Goal: Task Accomplishment & Management: Manage account settings

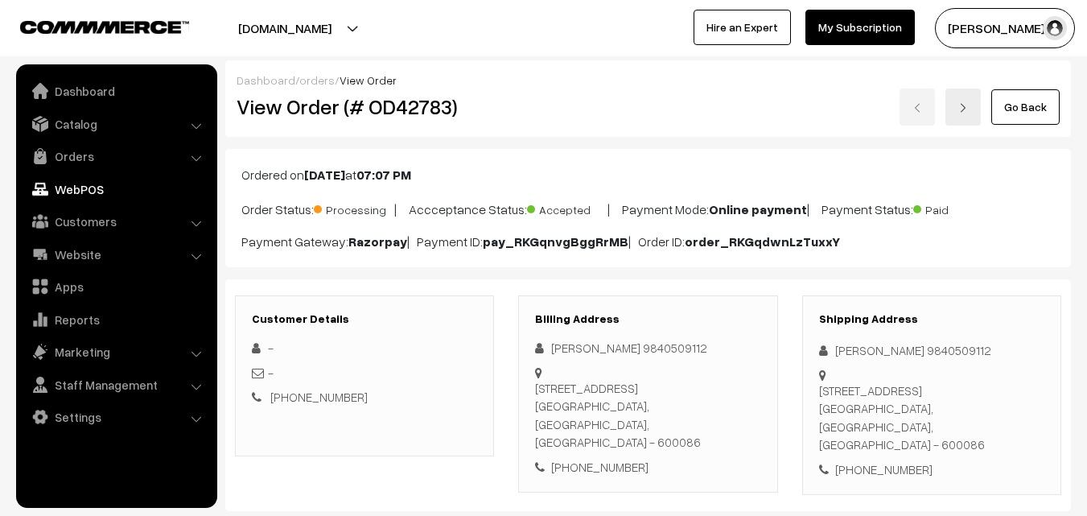
scroll to position [969, 0]
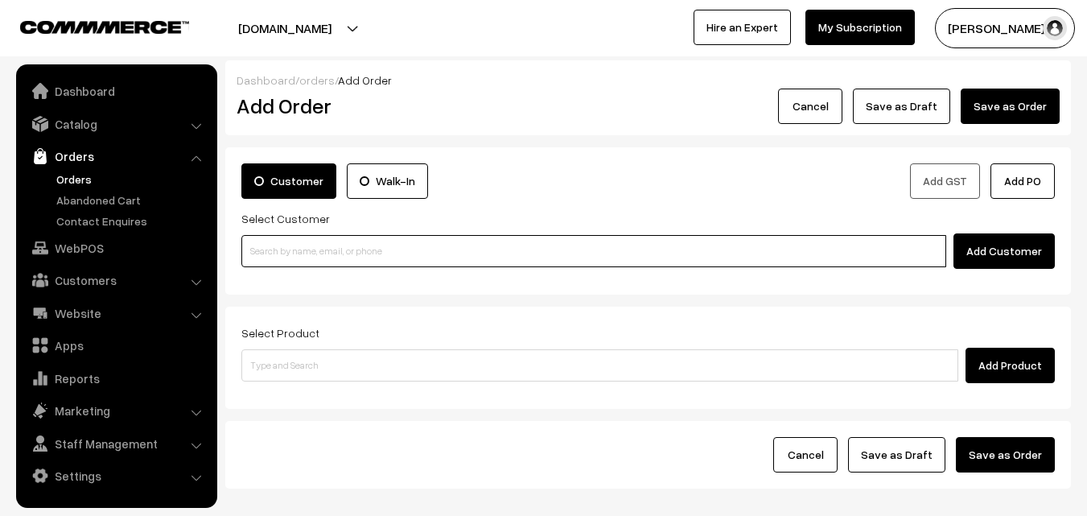
click at [349, 250] on input at bounding box center [593, 251] width 705 height 32
paste input "+971 52 420 2499"
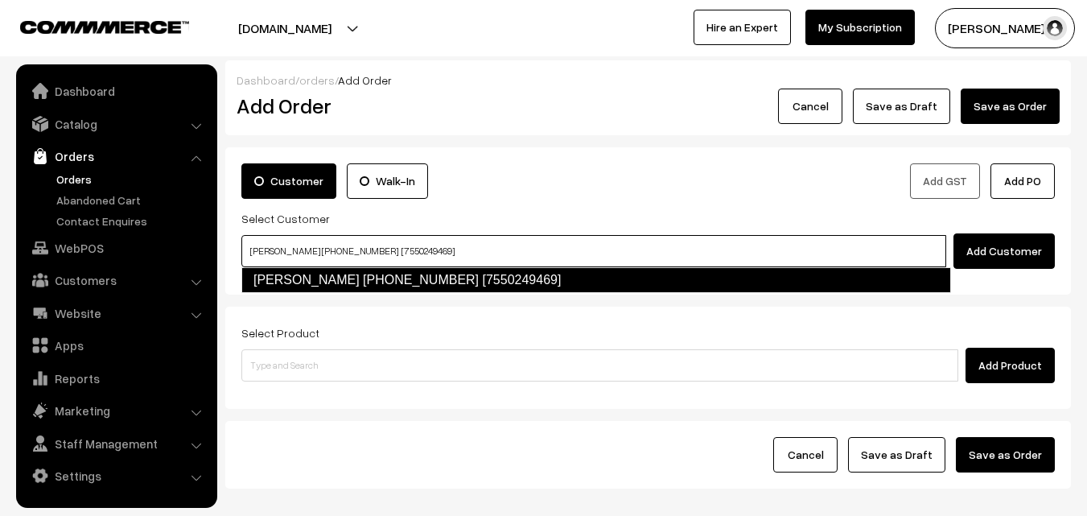
type input "Sharanya +971 52 420 2499 [7550249469]"
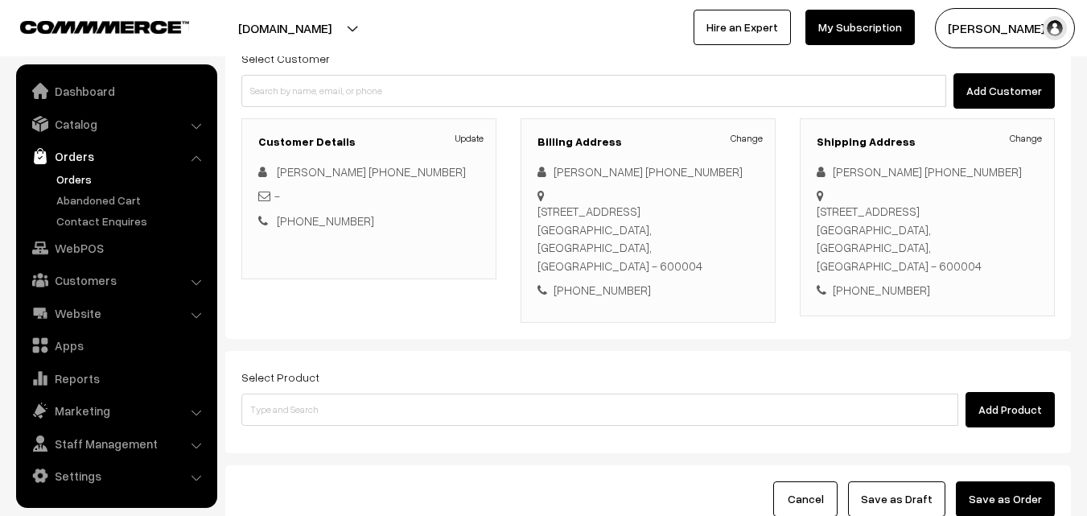
scroll to position [161, 0]
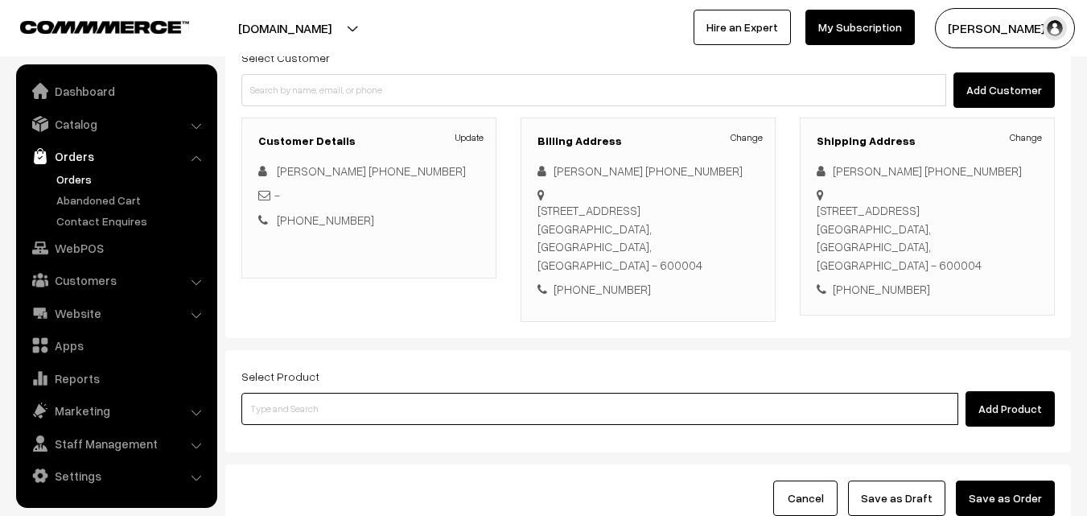
click at [373, 393] on input at bounding box center [599, 409] width 717 height 32
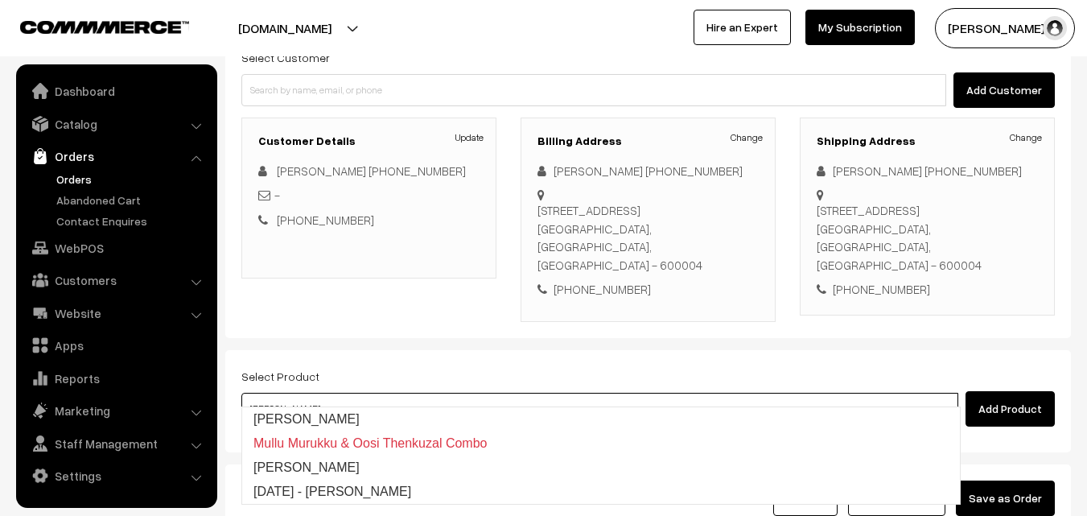
type input "[PERSON_NAME]"
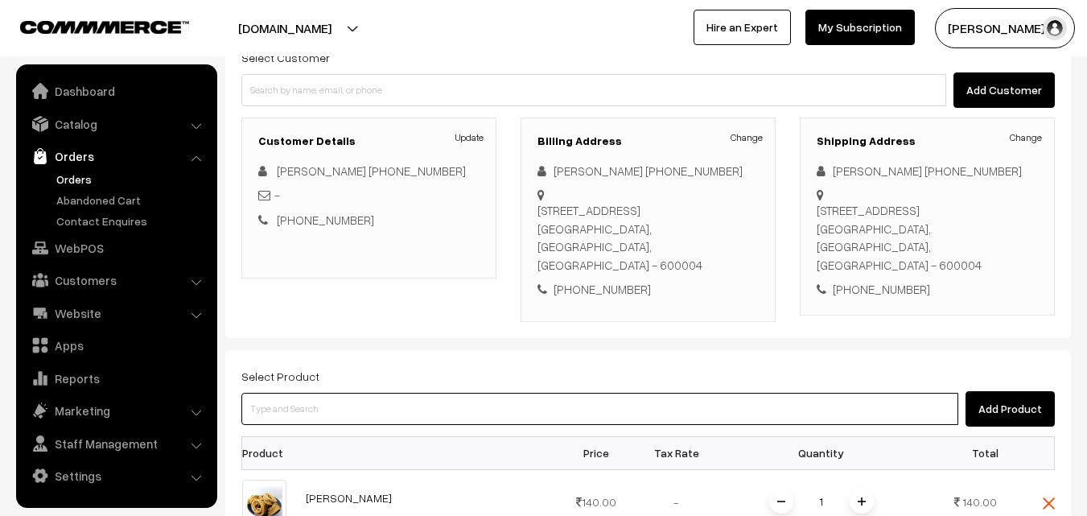
click at [373, 393] on input at bounding box center [599, 409] width 717 height 32
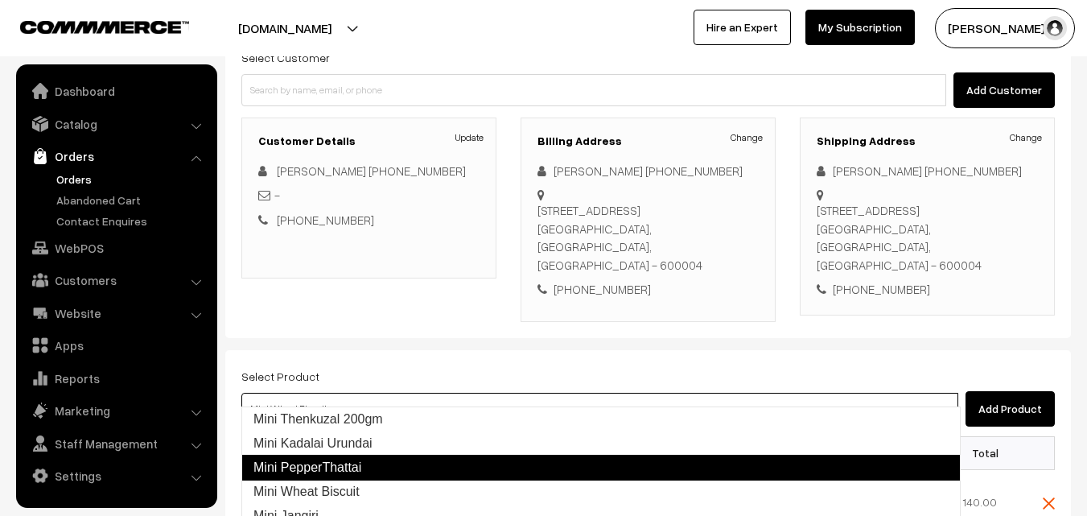
type input "Mini Jangiri"
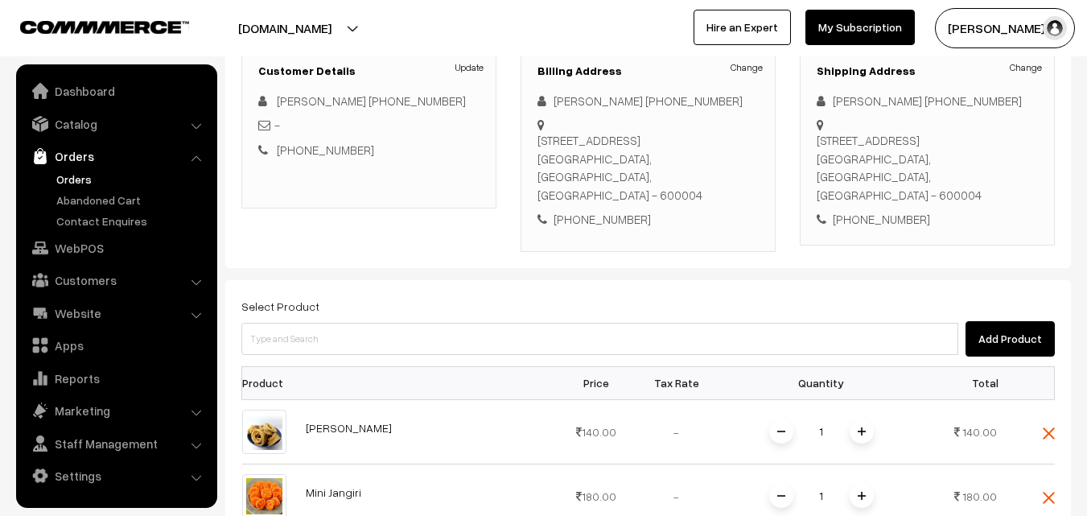
scroll to position [322, 0]
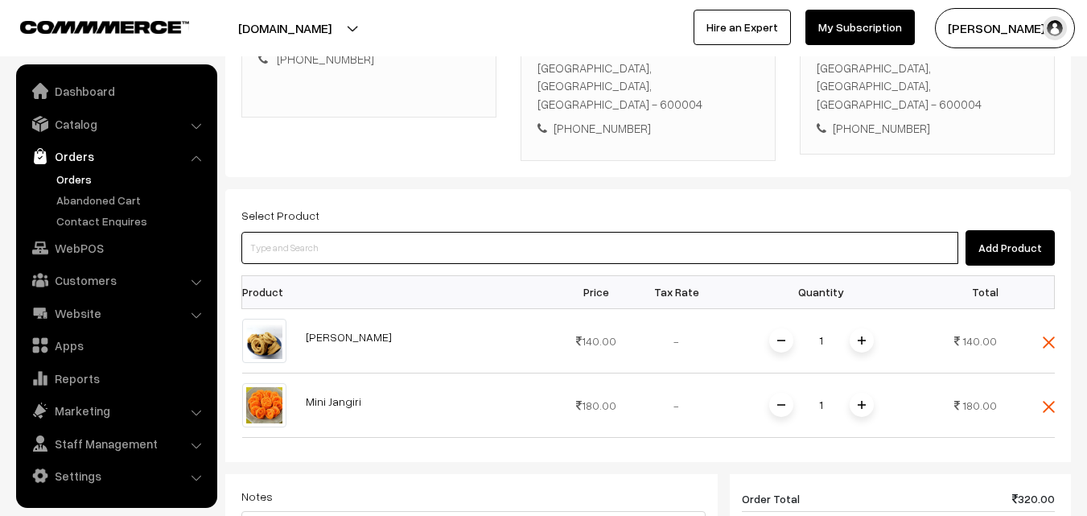
click at [403, 240] on input at bounding box center [599, 248] width 717 height 32
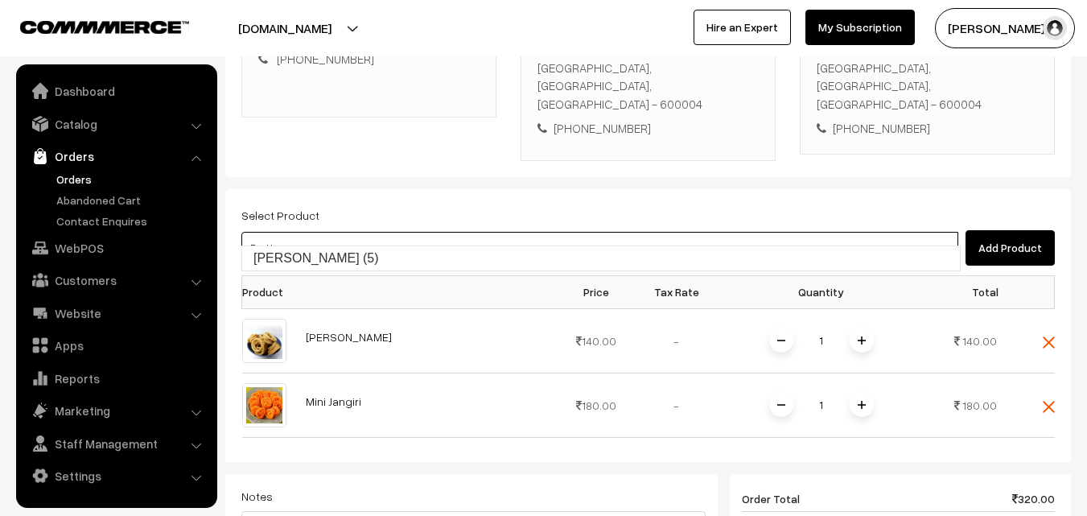
type input "Ragi Laddu (5)"
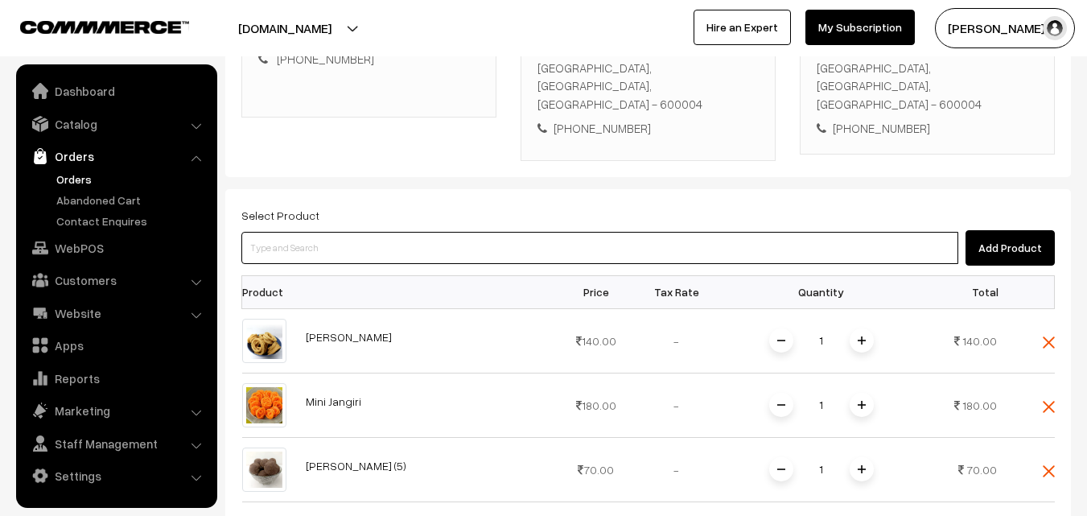
click at [408, 234] on input at bounding box center [599, 248] width 717 height 32
type input "Vazhaikkai Pepper"
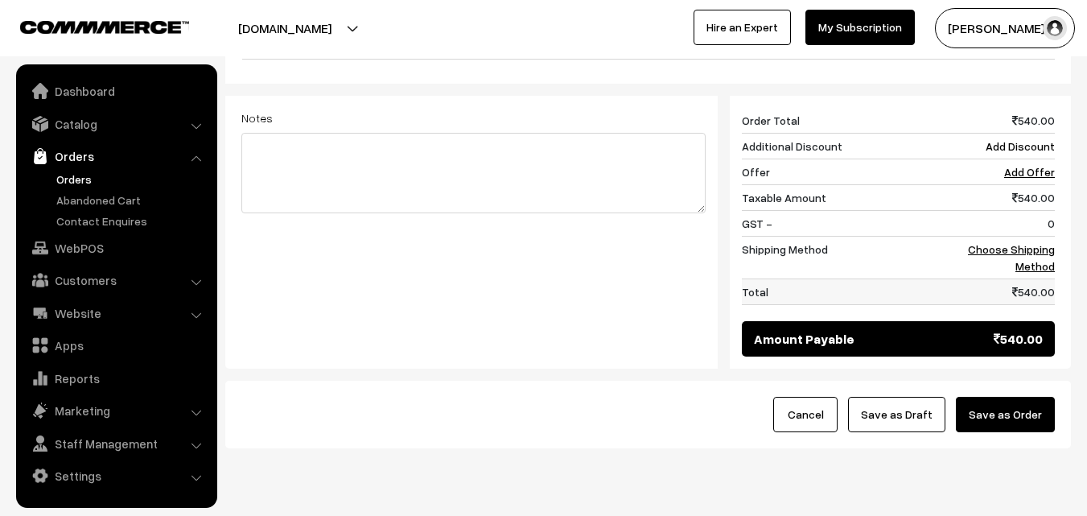
scroll to position [860, 0]
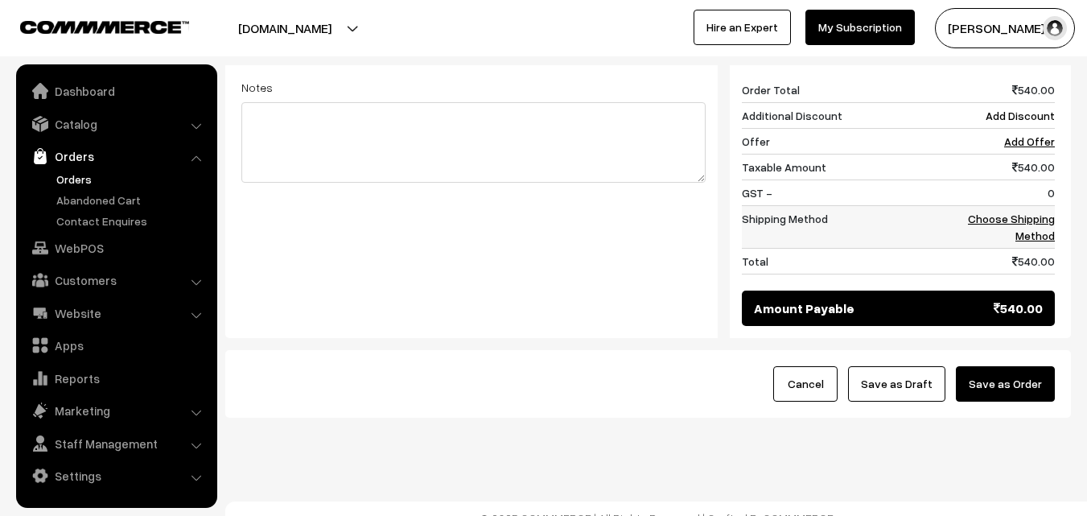
click at [1027, 209] on td "Choose Shipping Method" at bounding box center [1005, 226] width 100 height 43
click at [1023, 212] on link "Choose Shipping Method" at bounding box center [1011, 227] width 87 height 31
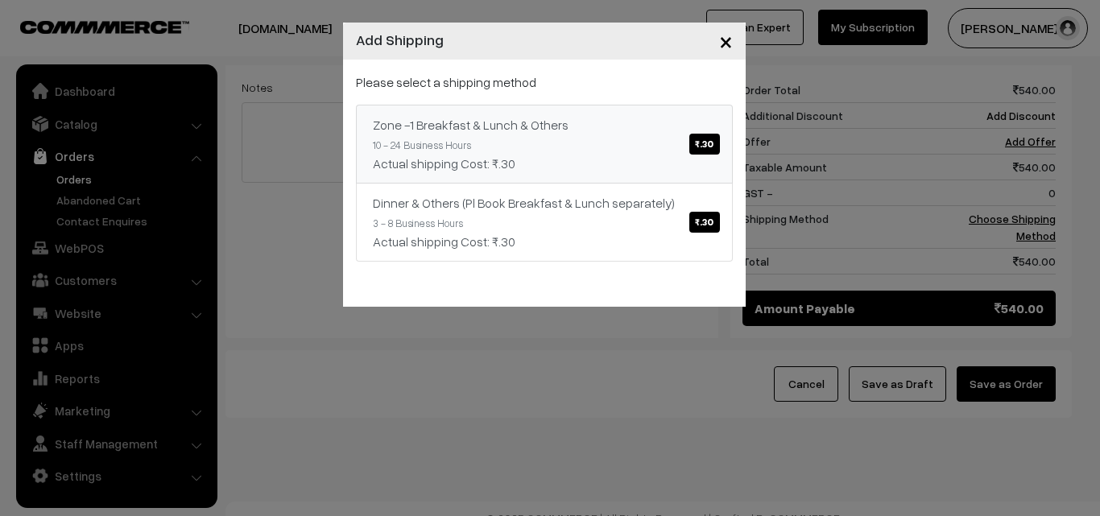
click at [551, 136] on link "Zone -1 Breakfast & Lunch & Others ₹.30 10 - 24 Business Hours Actual shipping …" at bounding box center [544, 144] width 377 height 79
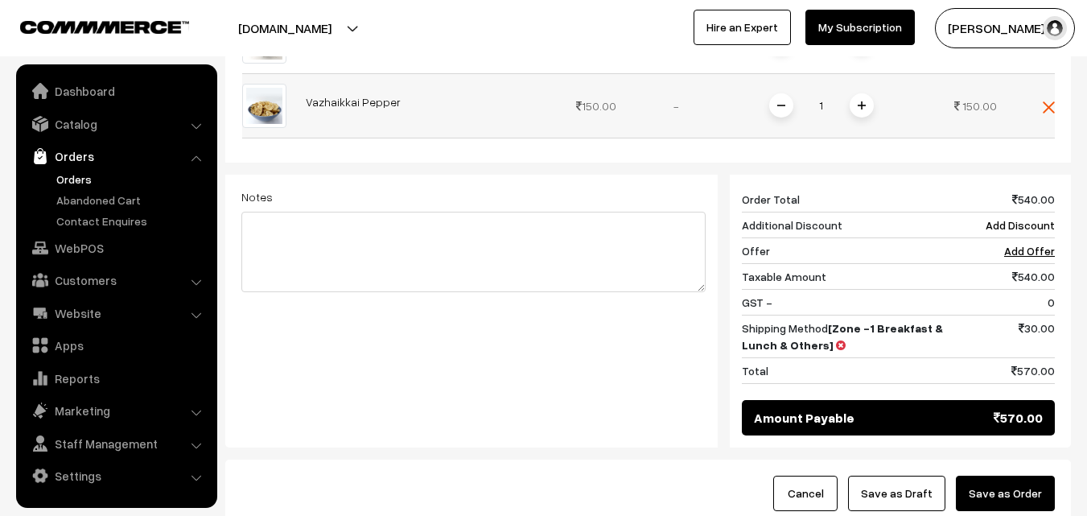
scroll to position [618, 0]
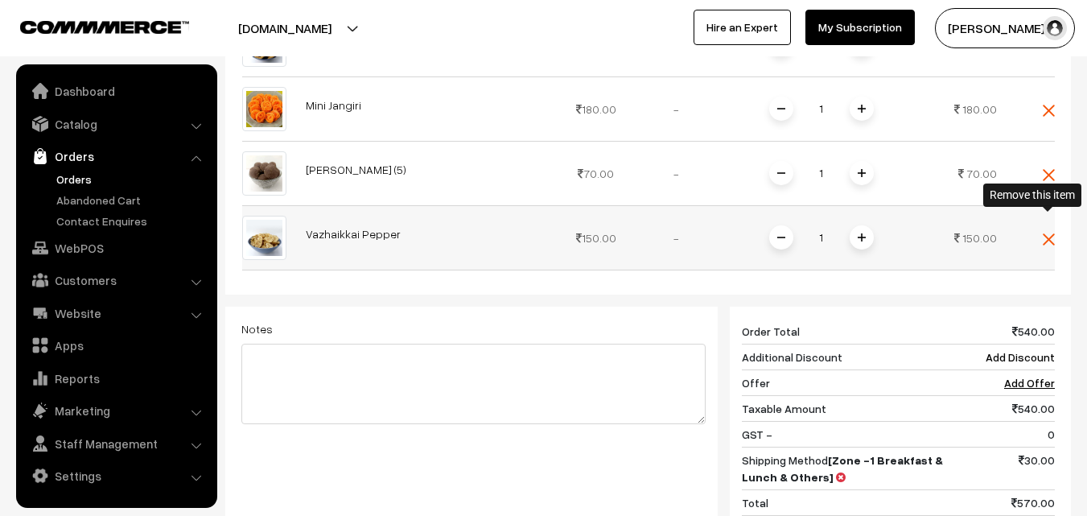
click at [1050, 233] on img at bounding box center [1049, 239] width 12 height 12
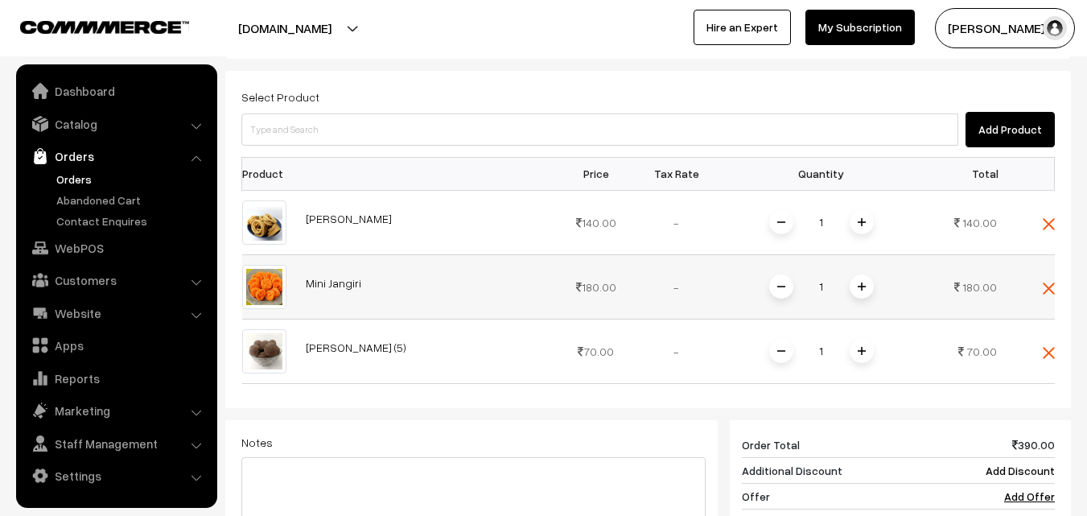
scroll to position [377, 0]
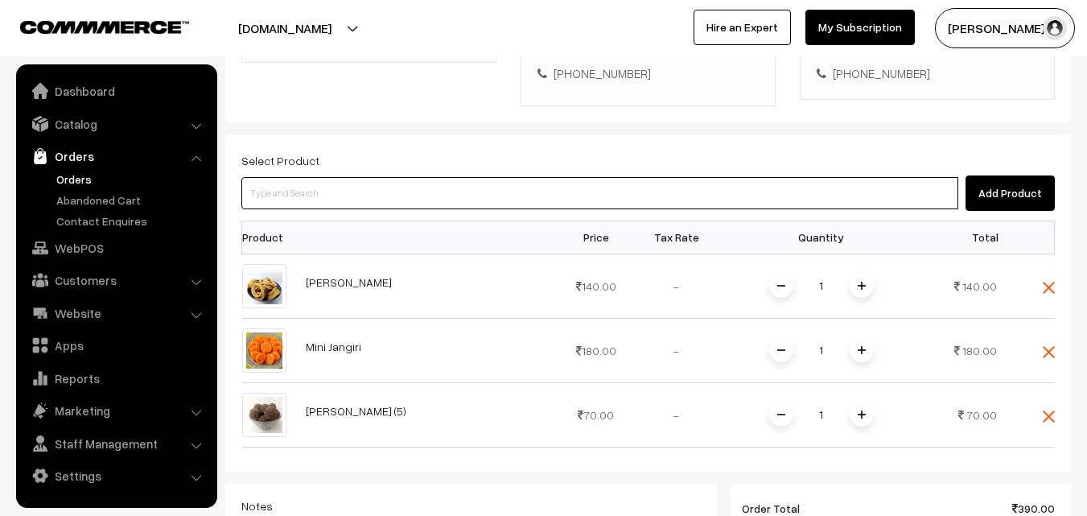
click at [493, 178] on input at bounding box center [599, 193] width 717 height 32
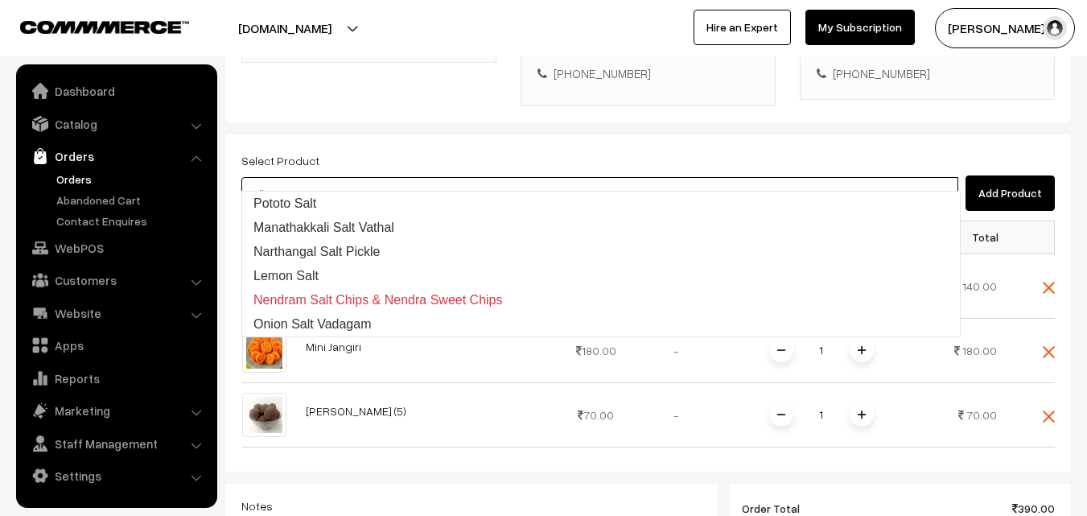
type input "Pototo Salt"
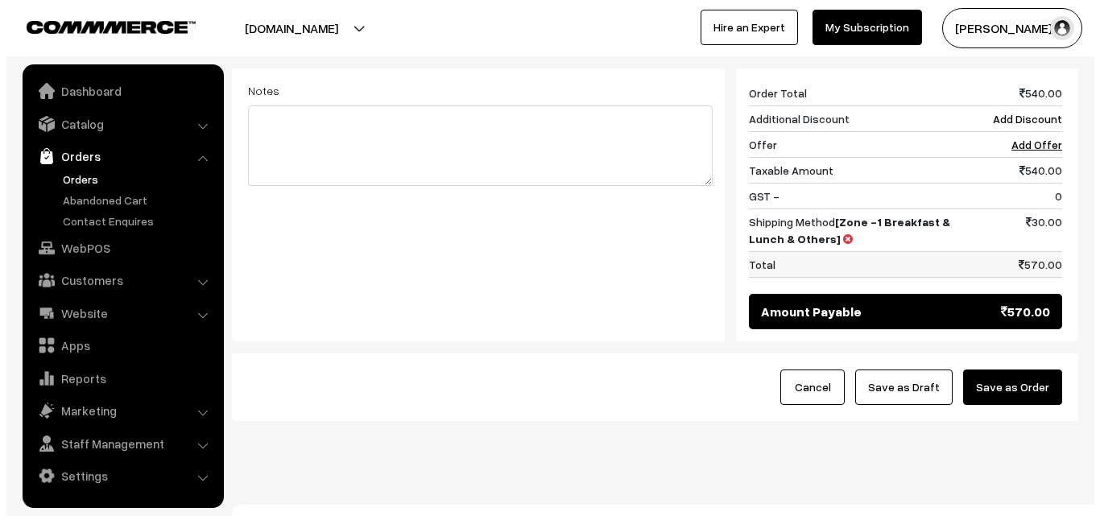
scroll to position [860, 0]
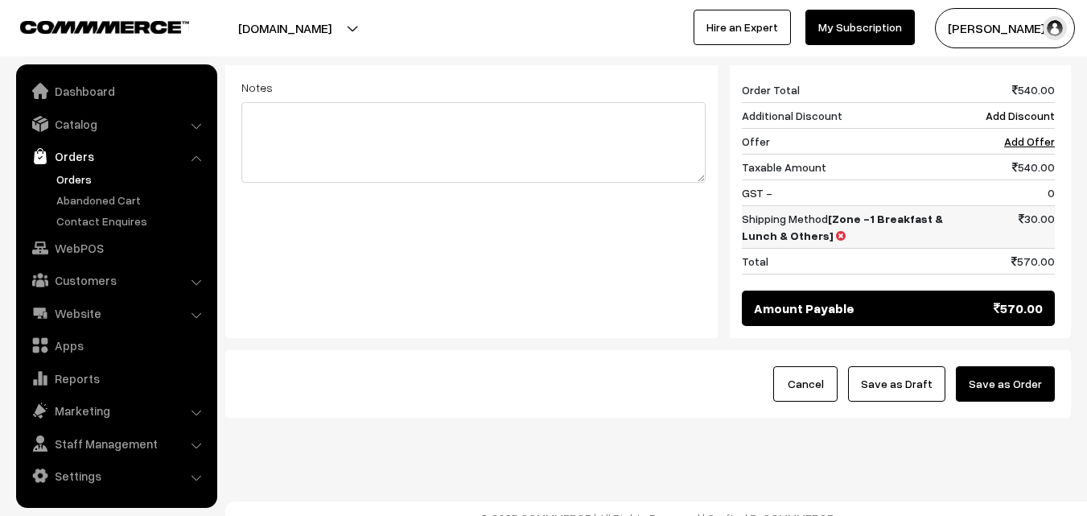
click at [1038, 215] on td "30.00" at bounding box center [1005, 226] width 100 height 43
drag, startPoint x: 1013, startPoint y: 370, endPoint x: 663, endPoint y: 344, distance: 350.4
click at [1013, 370] on button "Save as Order" at bounding box center [1005, 383] width 99 height 35
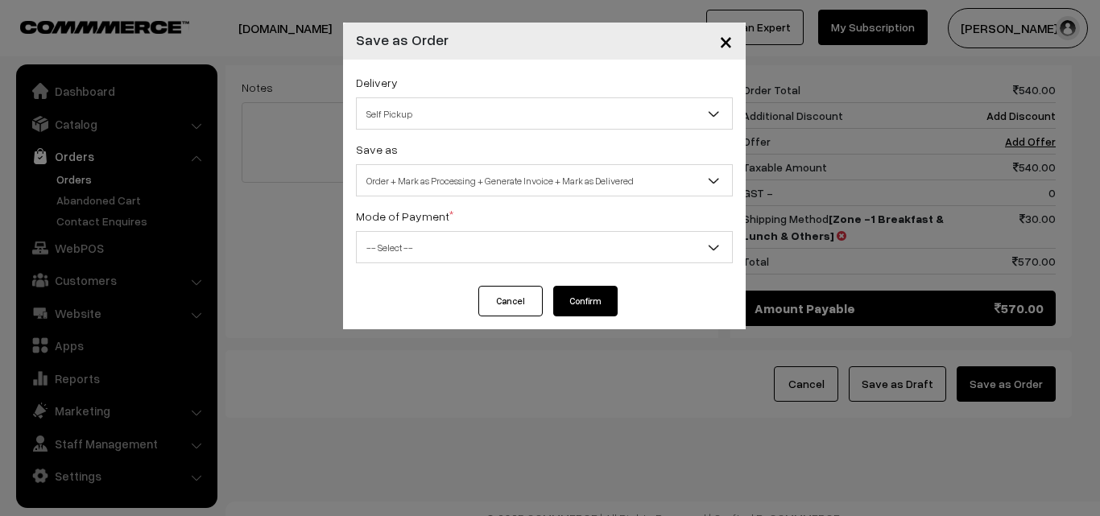
click at [458, 187] on span "Order + Mark as Processing + Generate Invoice + Mark as Delivered" at bounding box center [544, 181] width 375 height 28
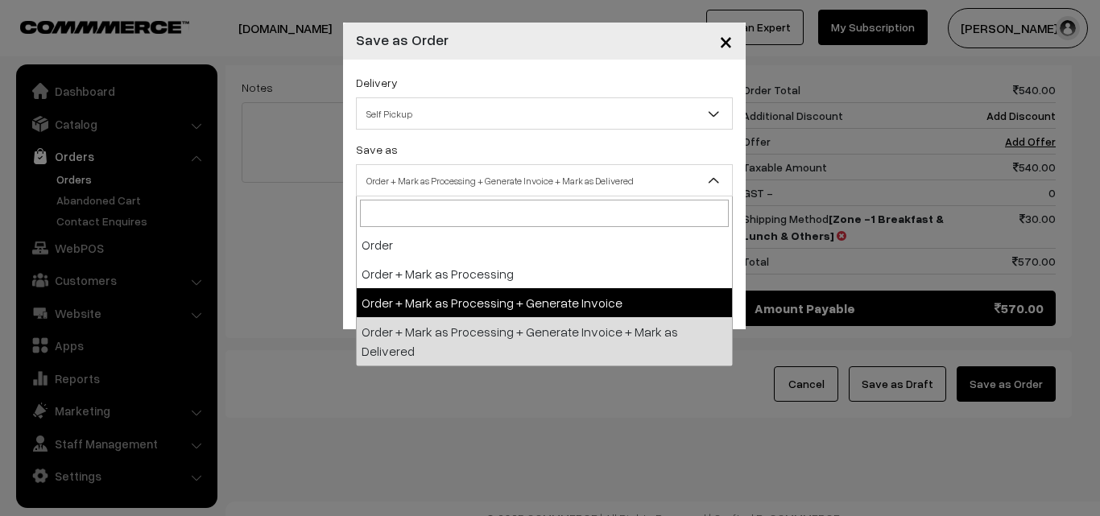
select select "3"
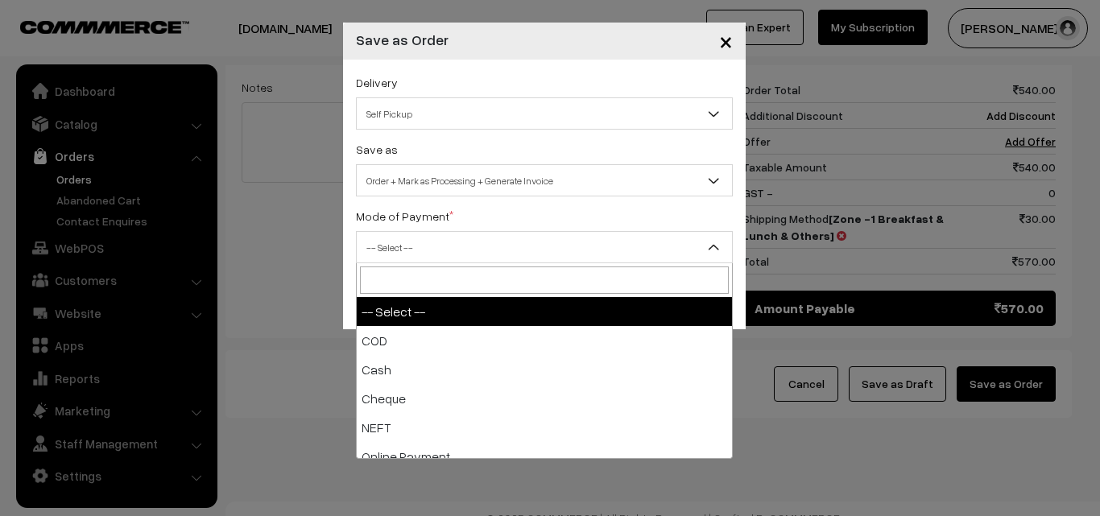
click at [408, 249] on span "-- Select --" at bounding box center [544, 247] width 375 height 28
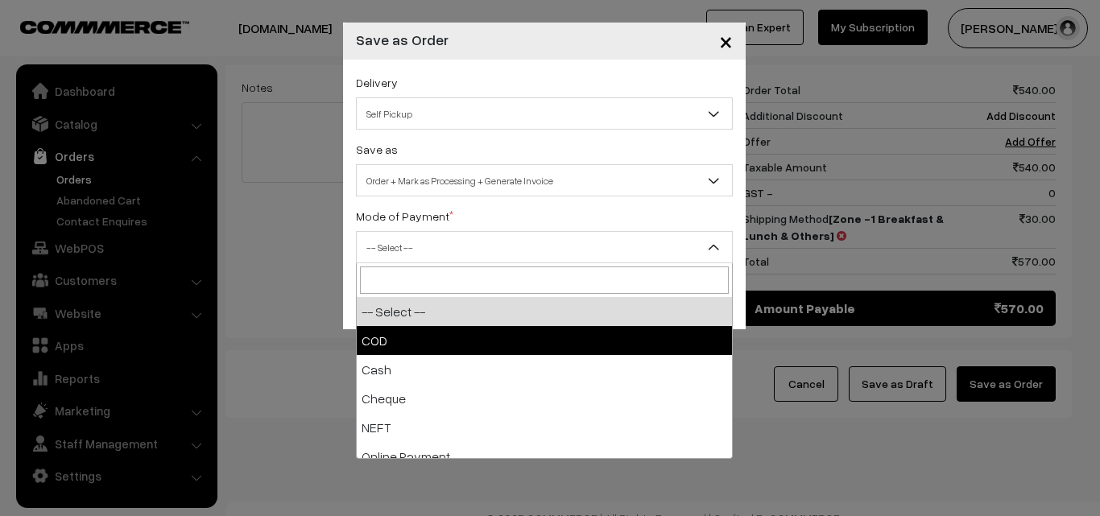
select select "1"
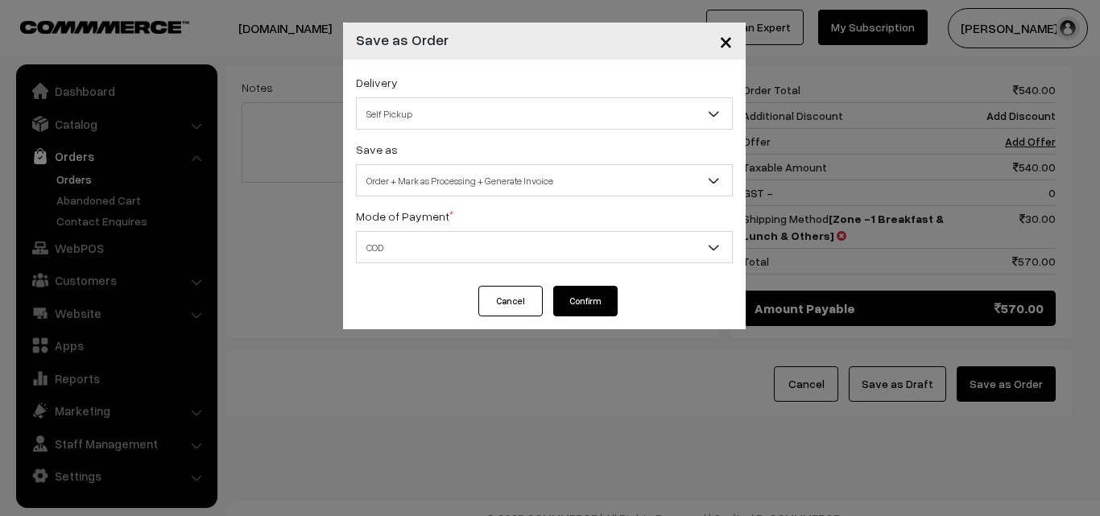
click at [584, 302] on button "Confirm" at bounding box center [585, 301] width 64 height 31
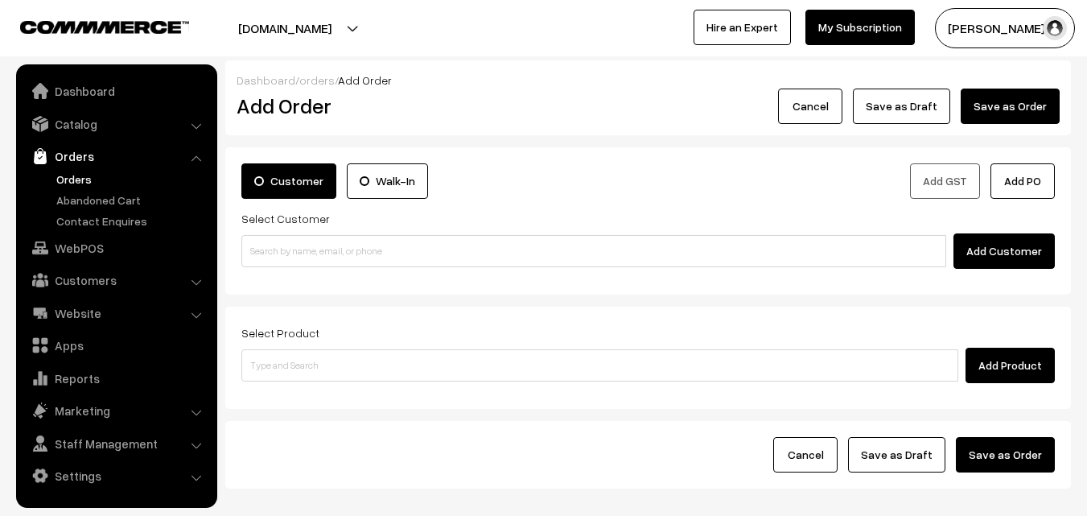
click at [80, 172] on link "Orders" at bounding box center [131, 179] width 159 height 17
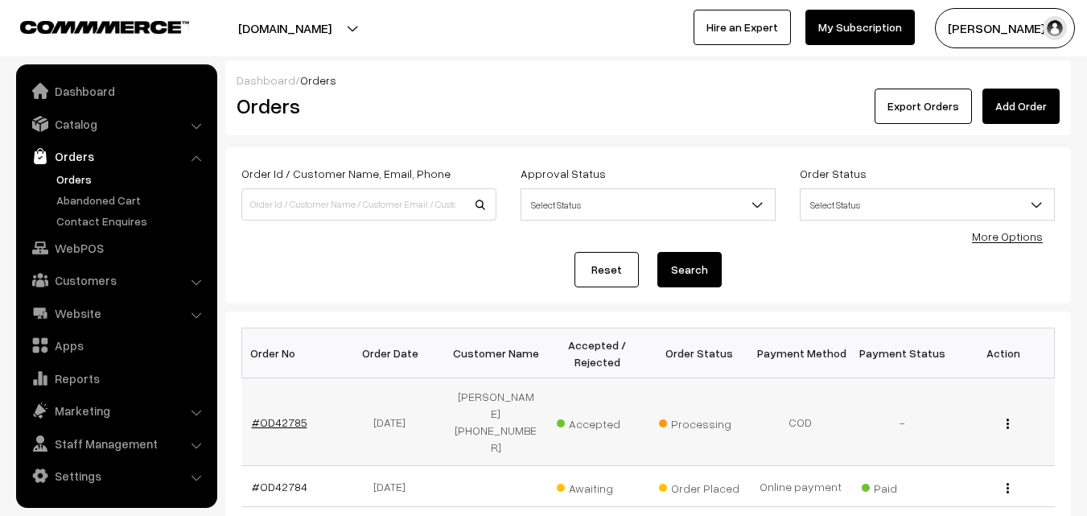
click at [291, 415] on link "#OD42785" at bounding box center [280, 422] width 56 height 14
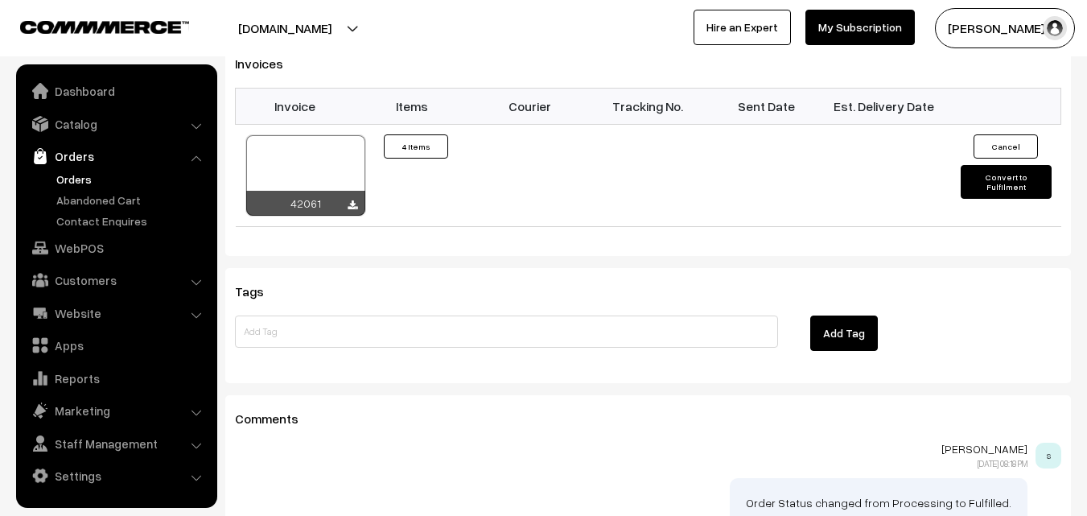
scroll to position [1368, 0]
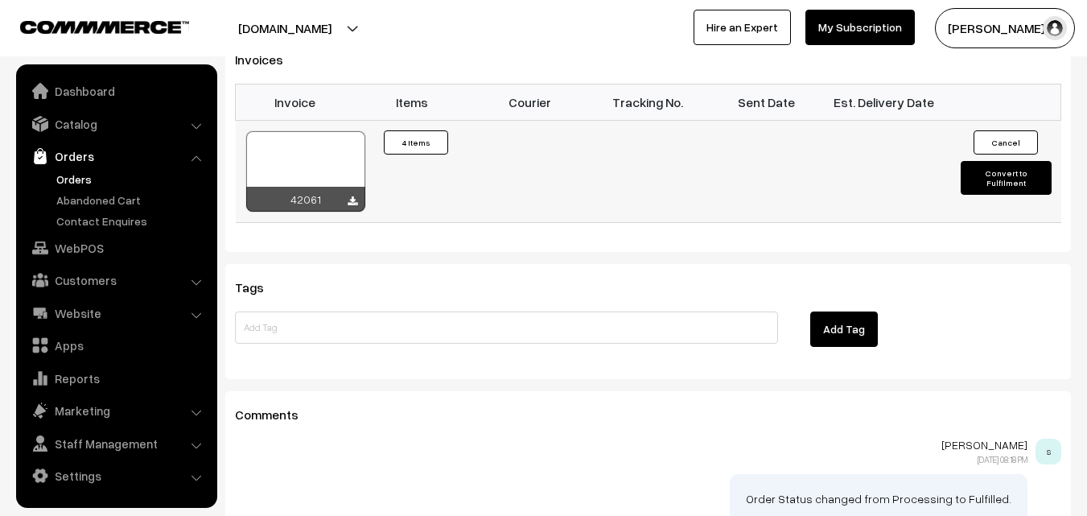
click at [328, 131] on div at bounding box center [305, 171] width 119 height 80
click at [86, 179] on link "Orders" at bounding box center [131, 179] width 159 height 17
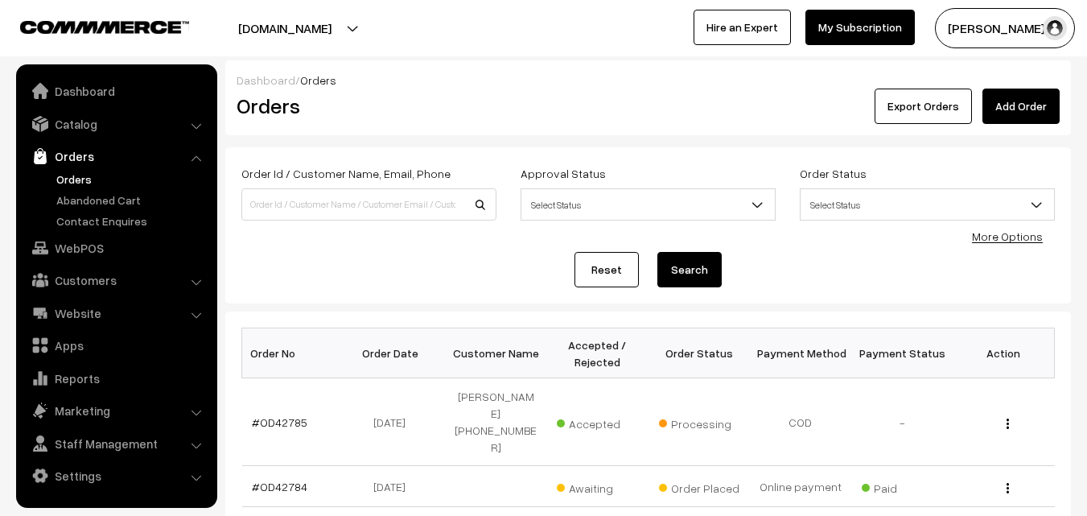
scroll to position [241, 0]
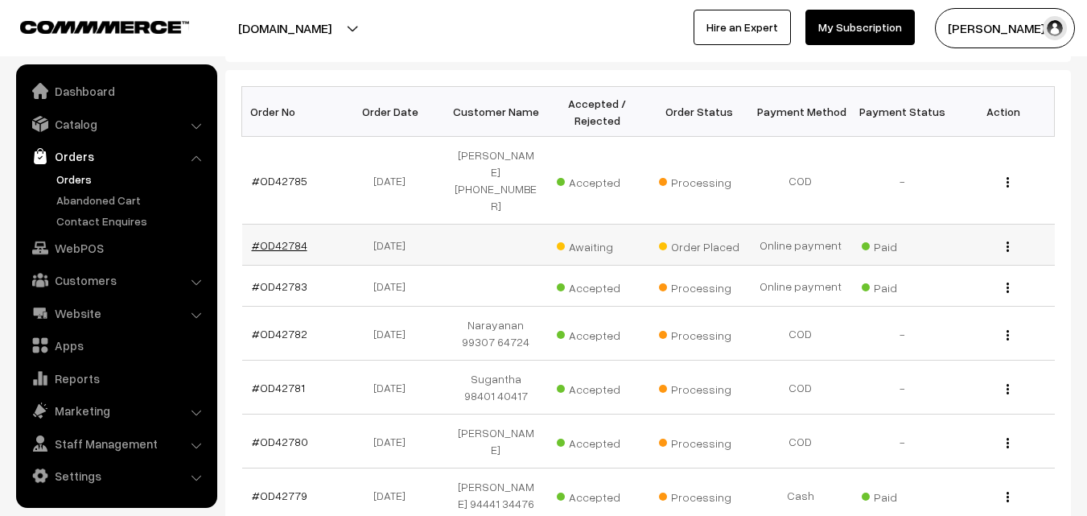
click at [289, 238] on link "#OD42784" at bounding box center [280, 245] width 56 height 14
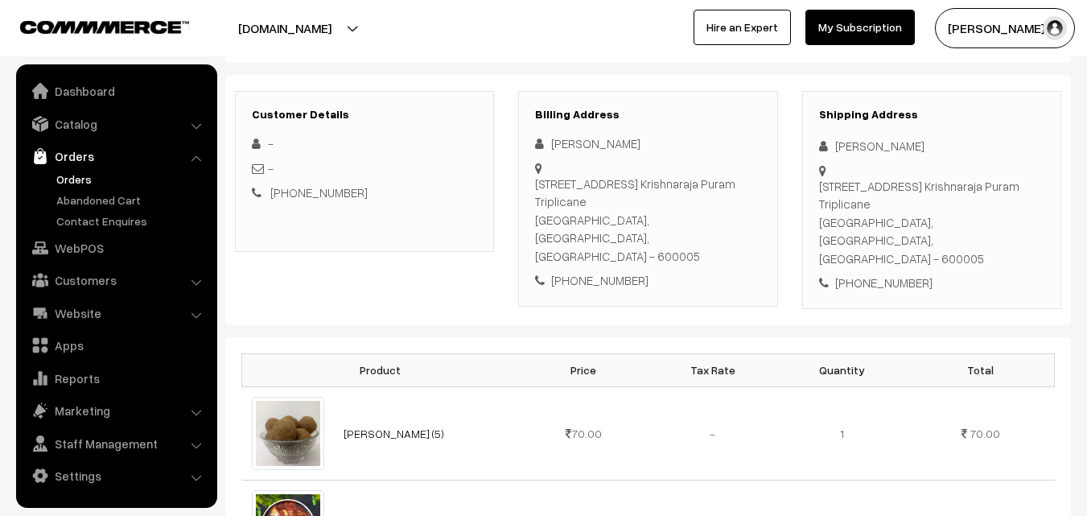
scroll to position [161, 0]
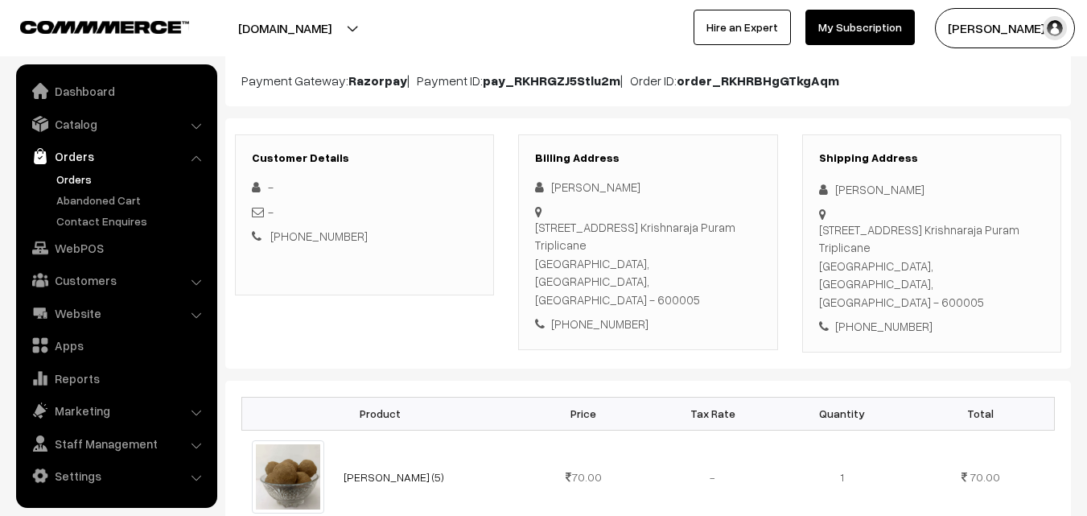
click at [598, 315] on div "[PHONE_NUMBER]" at bounding box center [647, 324] width 225 height 19
copy div "9790998718"
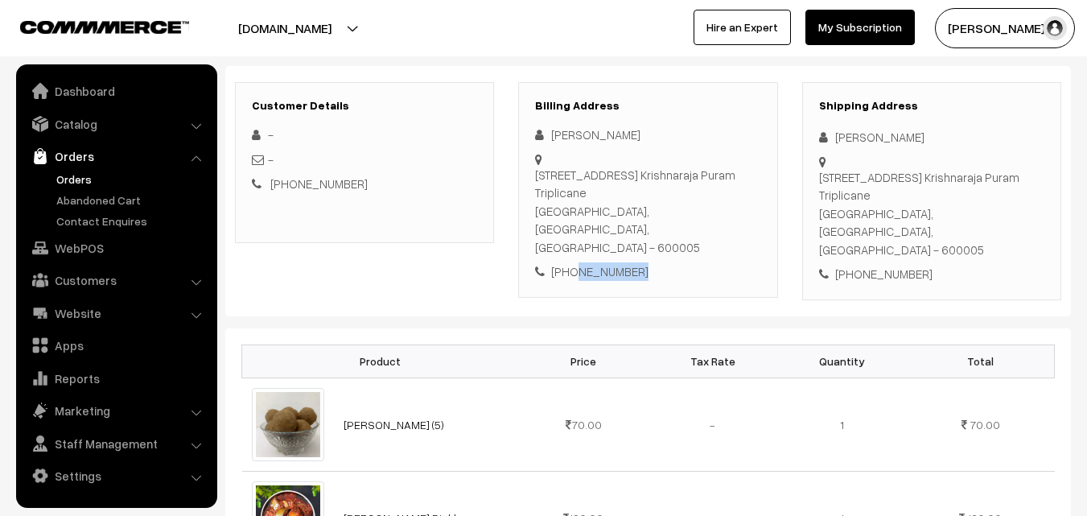
scroll to position [241, 0]
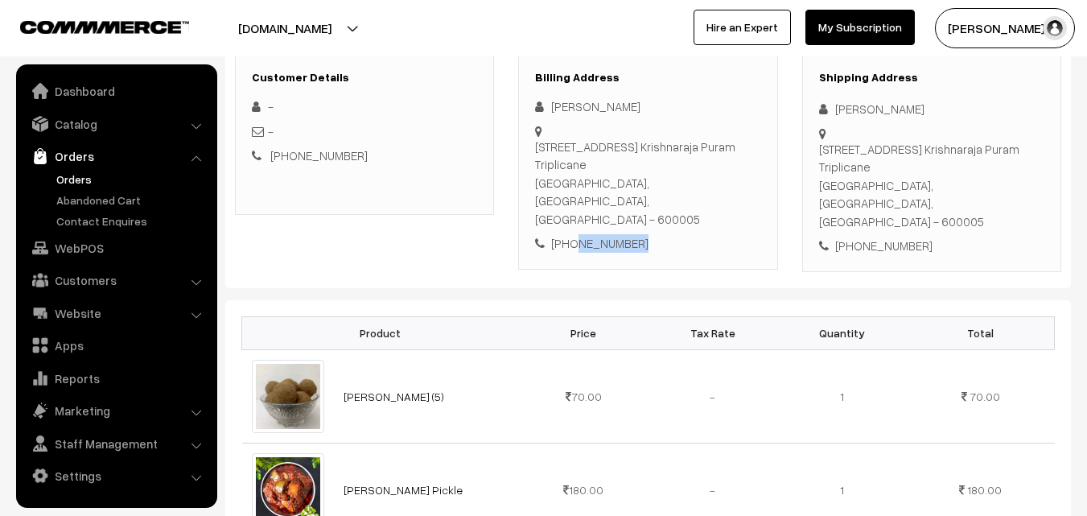
copy div "9790998718"
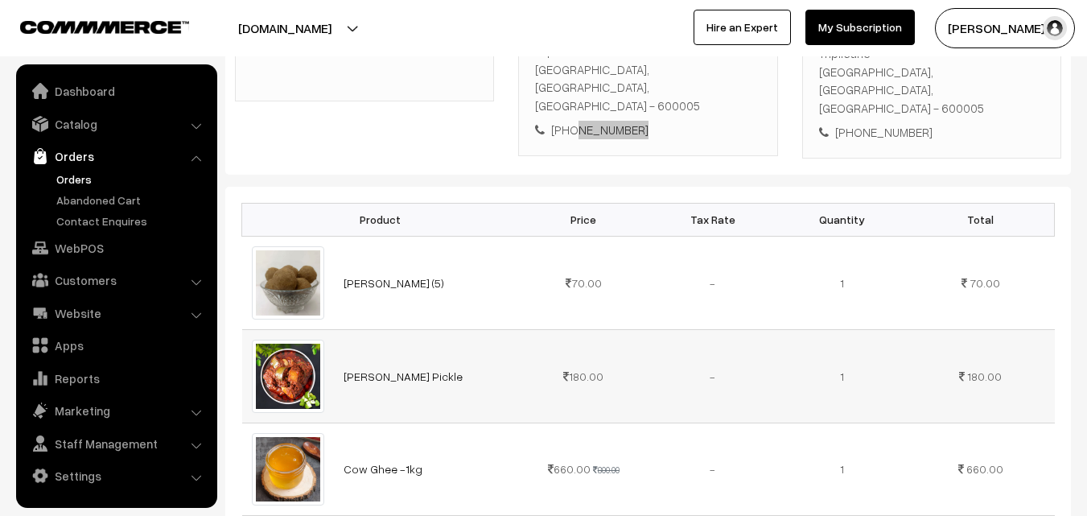
scroll to position [563, 0]
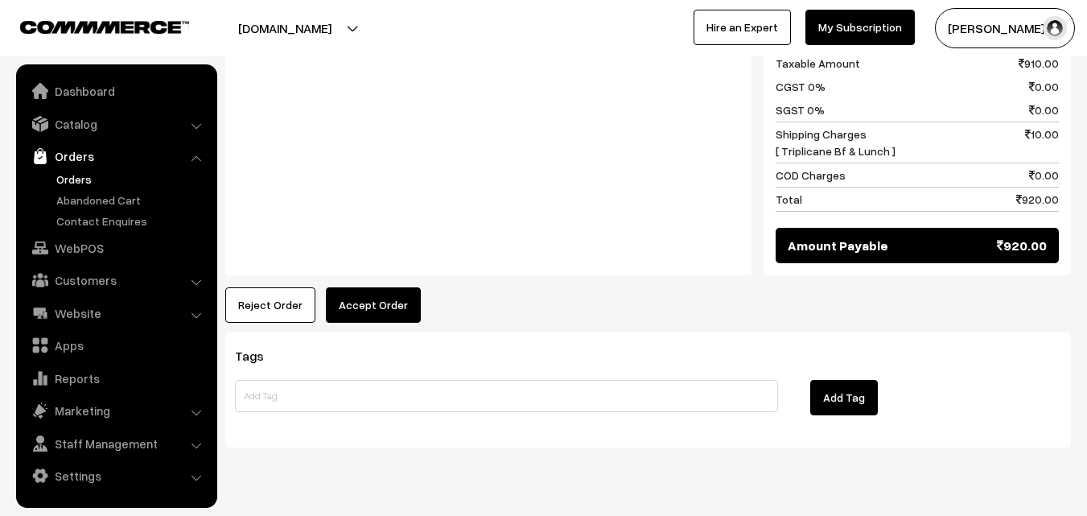
click at [373, 287] on button "Accept Order" at bounding box center [373, 304] width 95 height 35
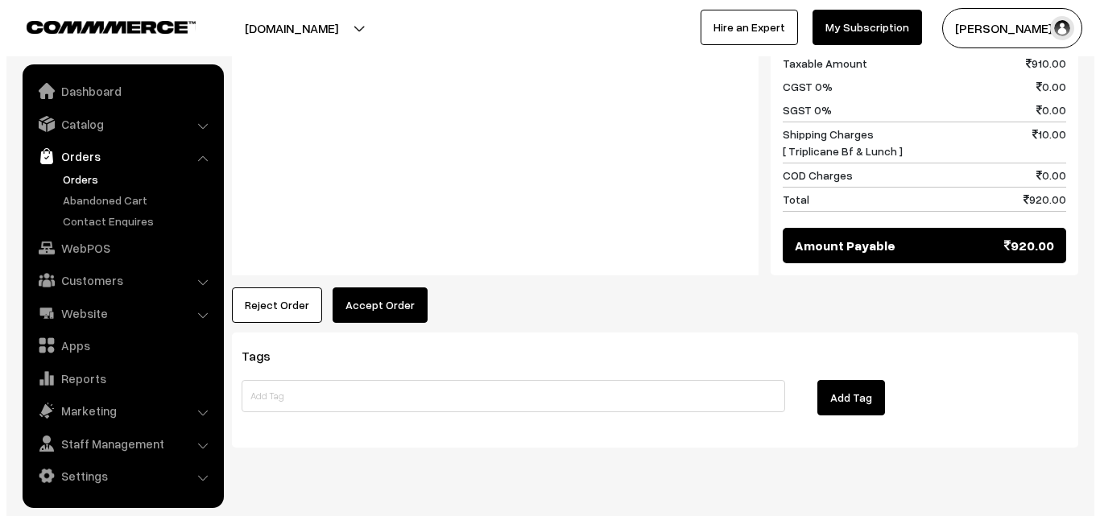
scroll to position [1013, 0]
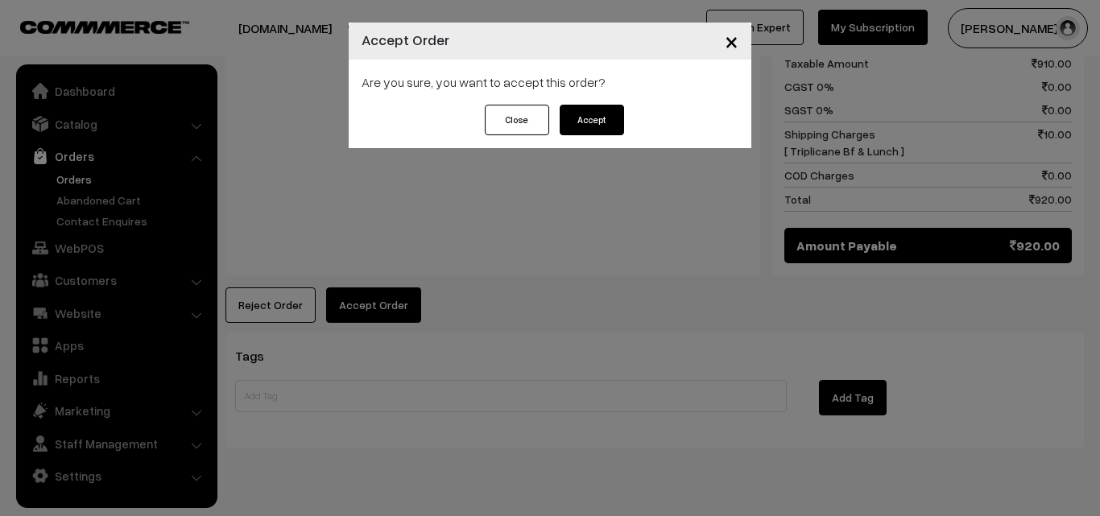
drag, startPoint x: 592, startPoint y: 120, endPoint x: 584, endPoint y: 148, distance: 29.3
click at [592, 122] on button "Accept" at bounding box center [591, 120] width 64 height 31
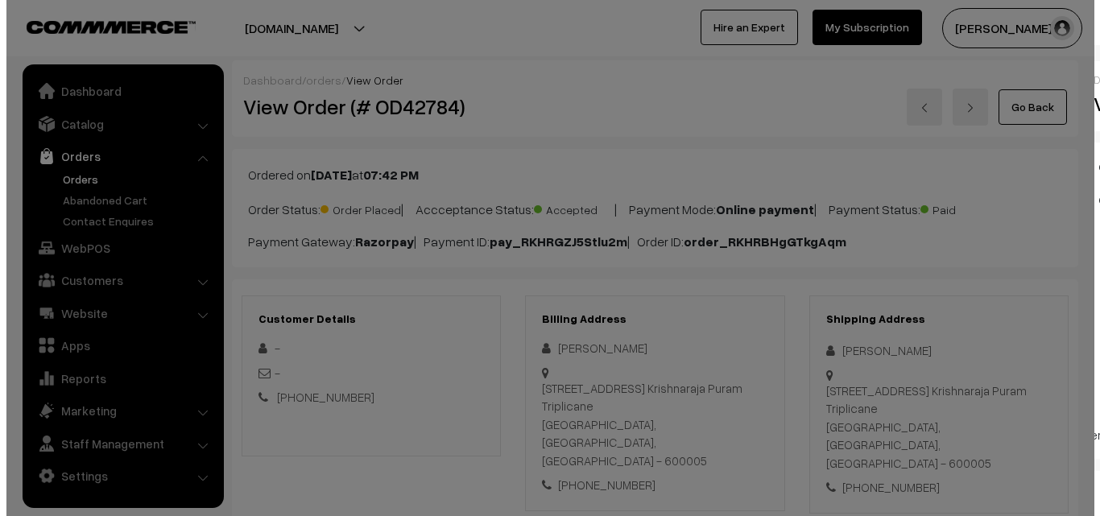
scroll to position [1050, 0]
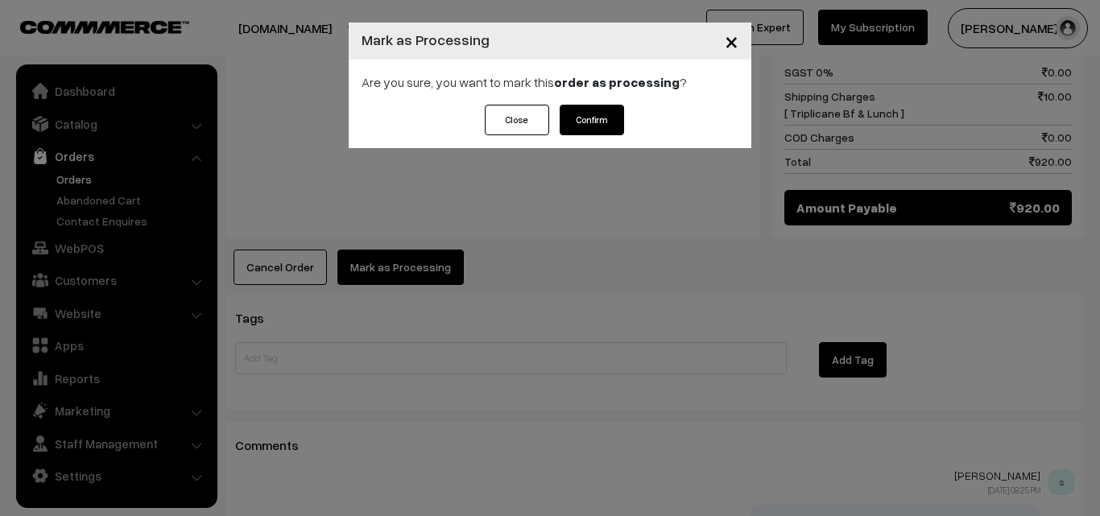
click at [599, 118] on button "Confirm" at bounding box center [591, 120] width 64 height 31
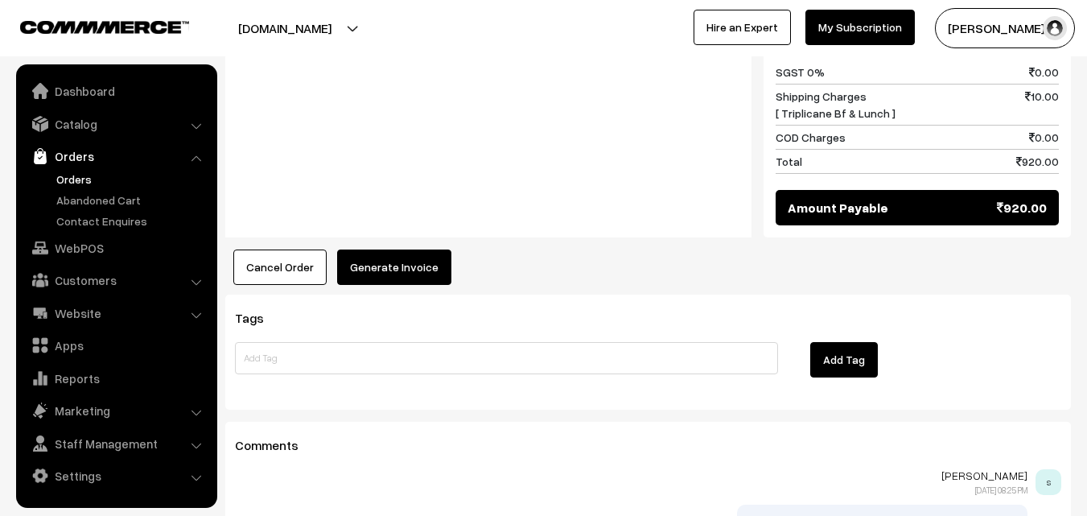
click at [390, 250] on button "Generate Invoice" at bounding box center [394, 267] width 114 height 35
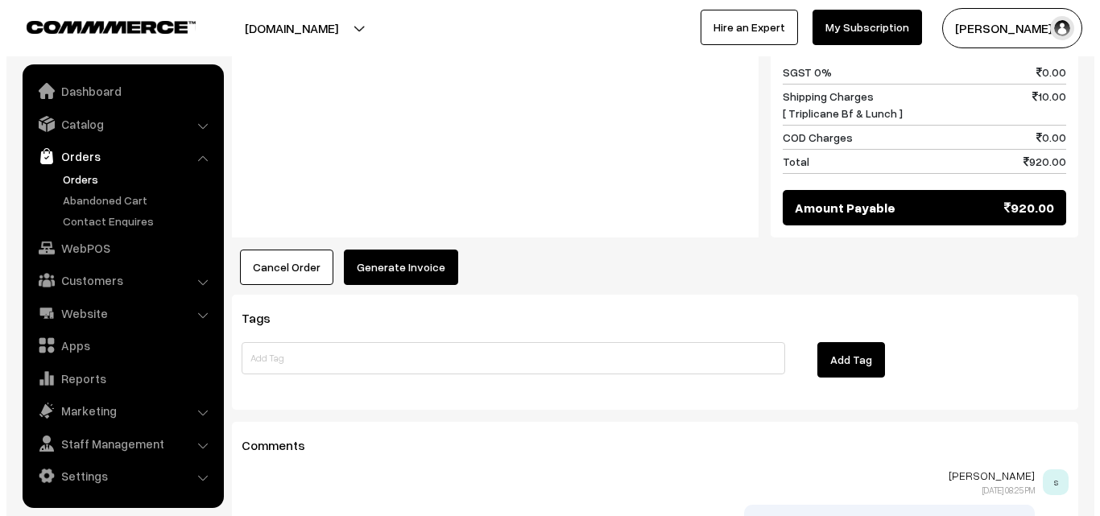
scroll to position [1050, 0]
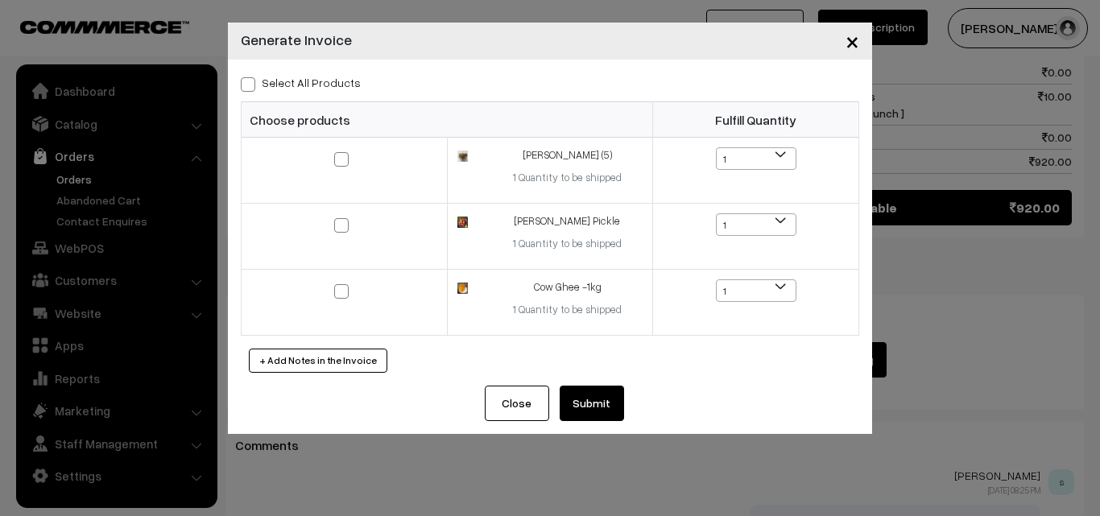
click at [314, 76] on label "Select All Products" at bounding box center [301, 82] width 120 height 17
click at [251, 76] on input "Select All Products" at bounding box center [246, 81] width 10 height 10
checkbox input "true"
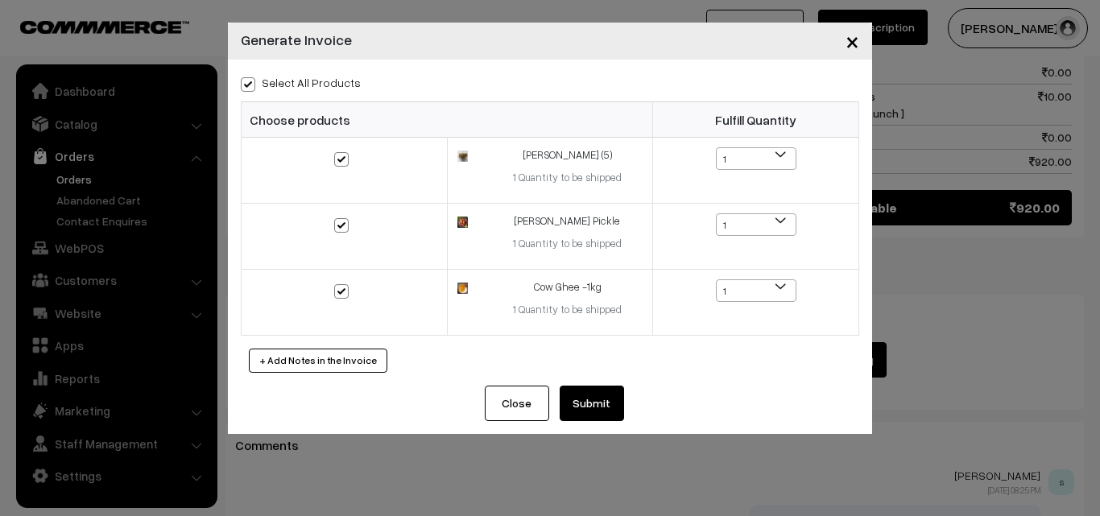
checkbox input "true"
drag, startPoint x: 591, startPoint y: 406, endPoint x: 572, endPoint y: 395, distance: 21.3
click at [592, 405] on button "Submit" at bounding box center [591, 403] width 64 height 35
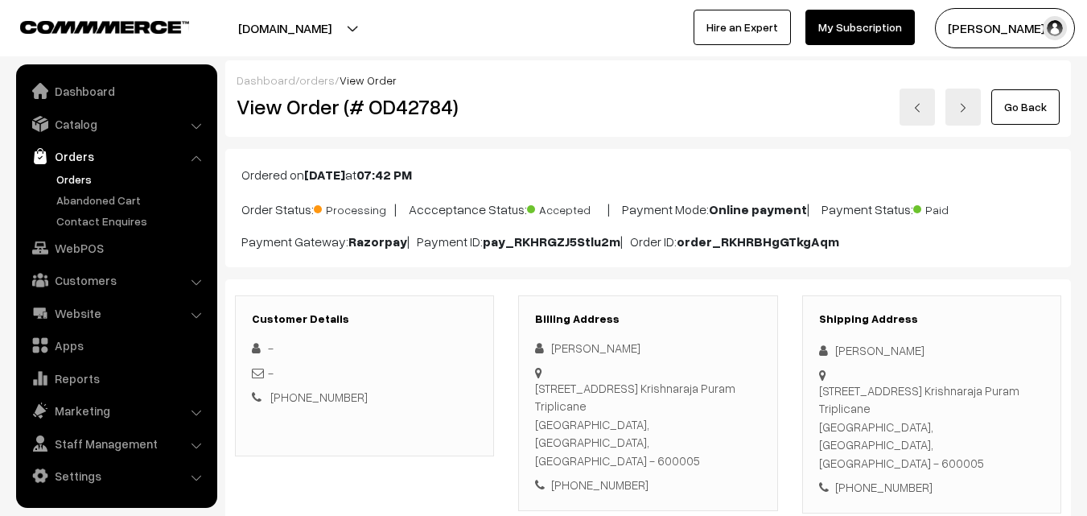
scroll to position [1046, 0]
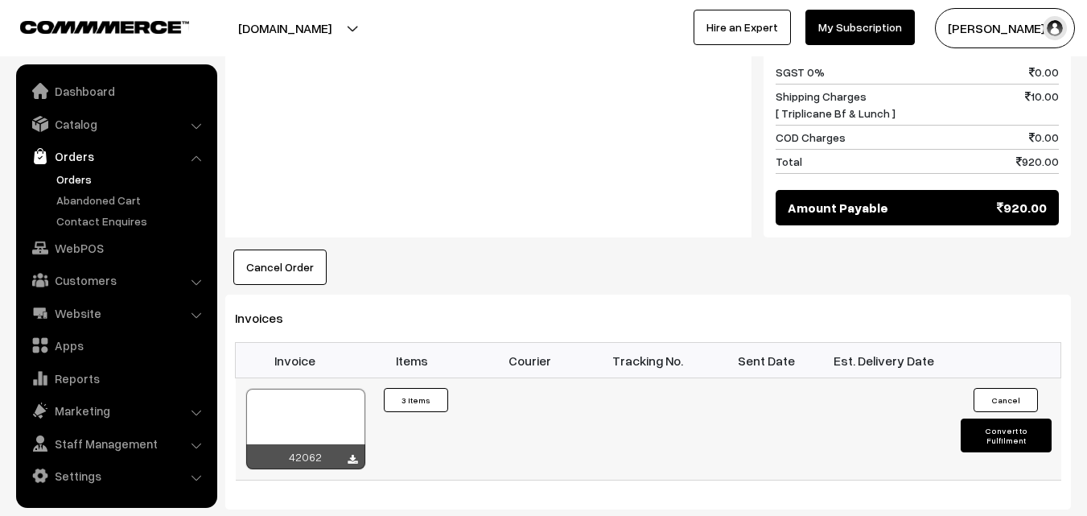
click at [316, 389] on div at bounding box center [305, 429] width 119 height 80
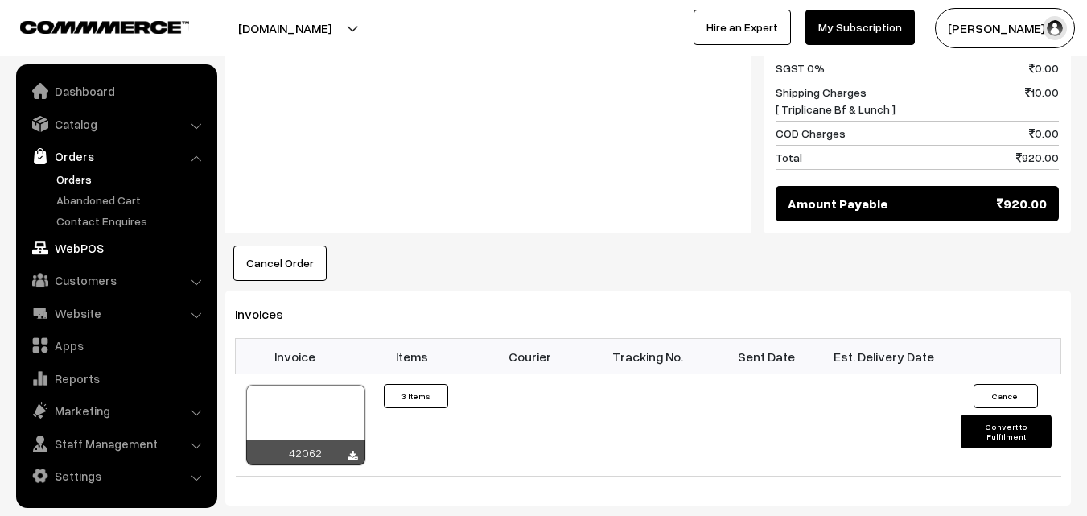
click at [92, 258] on link "WebPOS" at bounding box center [116, 247] width 192 height 29
